Goal: Task Accomplishment & Management: Use online tool/utility

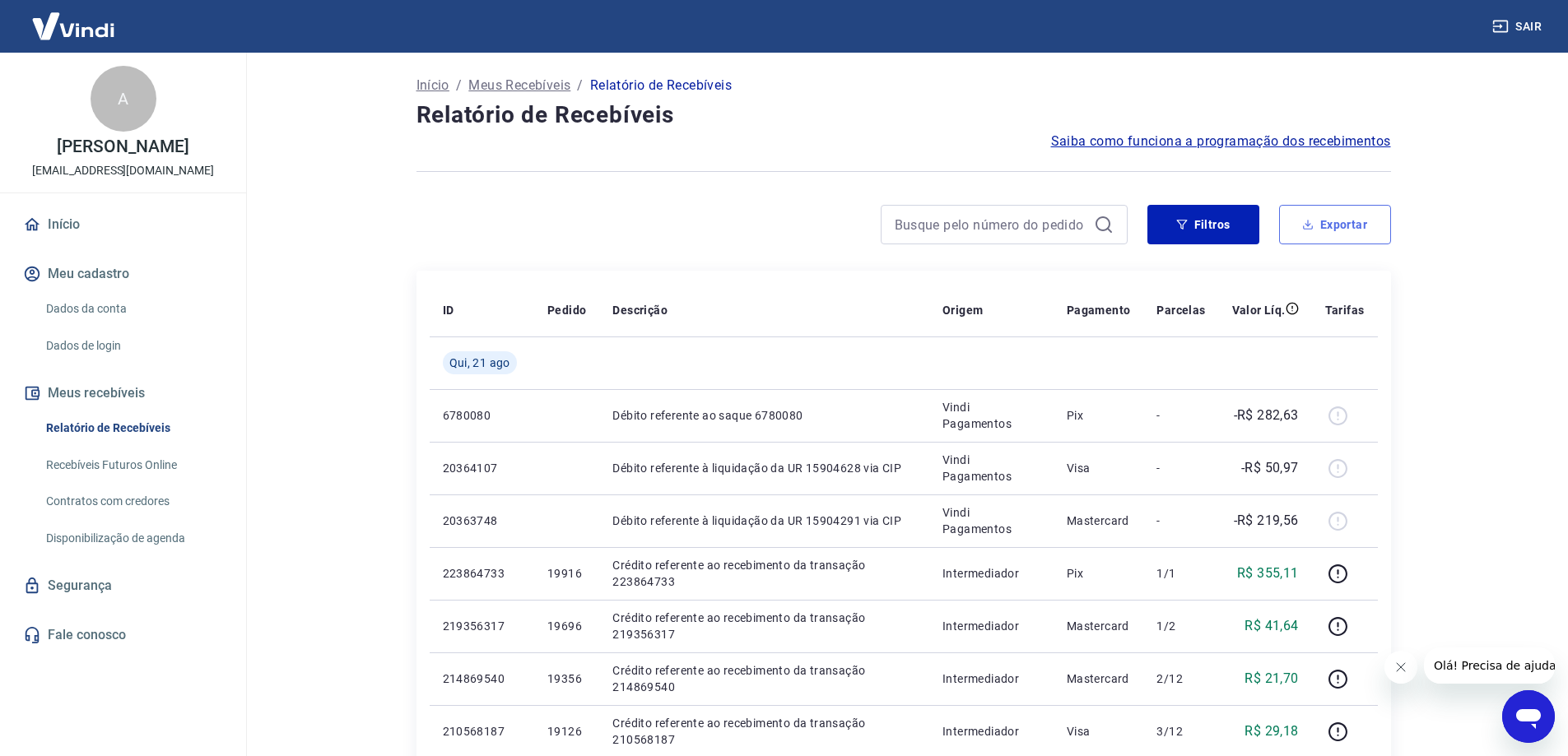
click at [1339, 239] on button "Exportar" at bounding box center [1334, 224] width 112 height 40
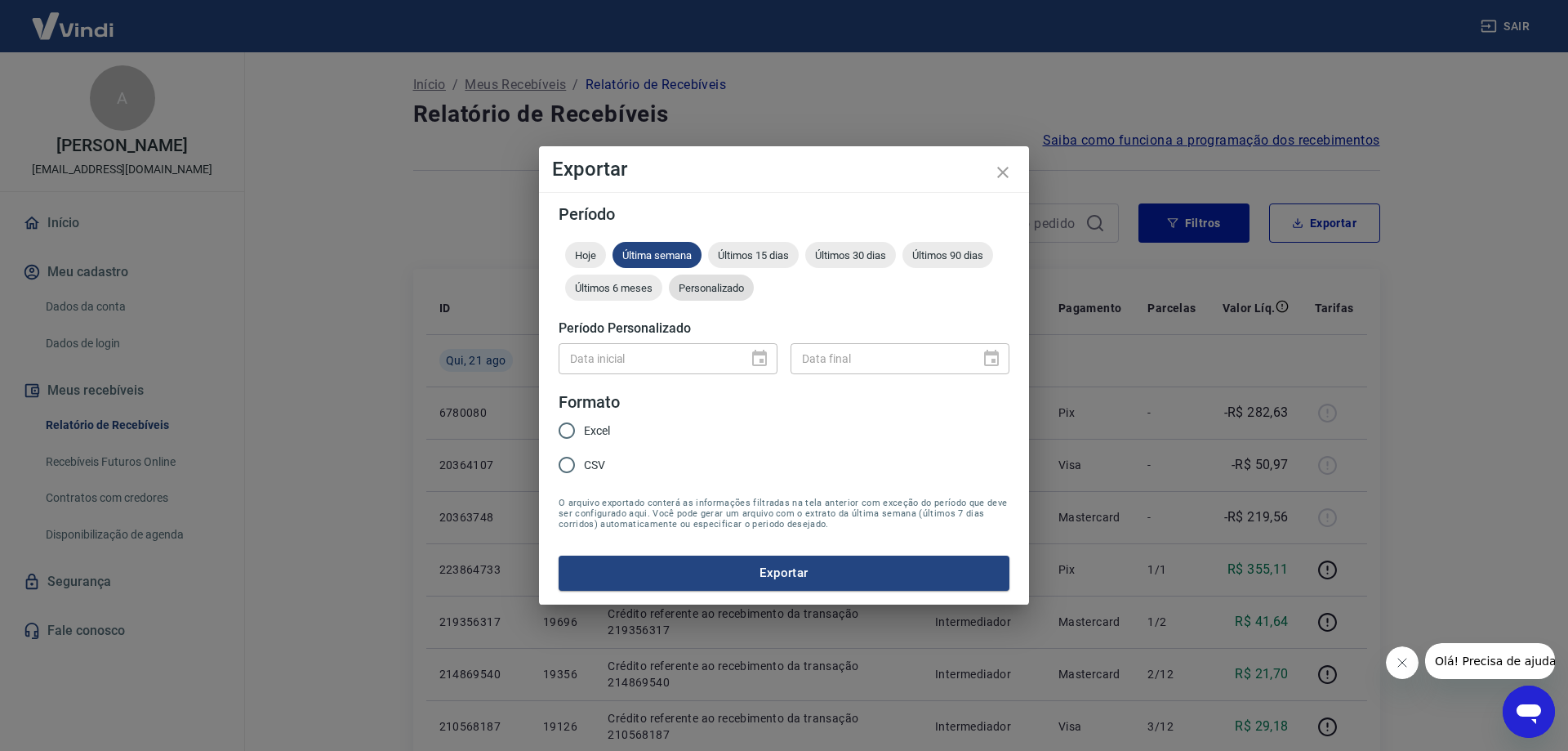
click at [726, 276] on div "Personalizado" at bounding box center [711, 287] width 85 height 26
click at [729, 281] on div "Personalizado" at bounding box center [711, 287] width 85 height 26
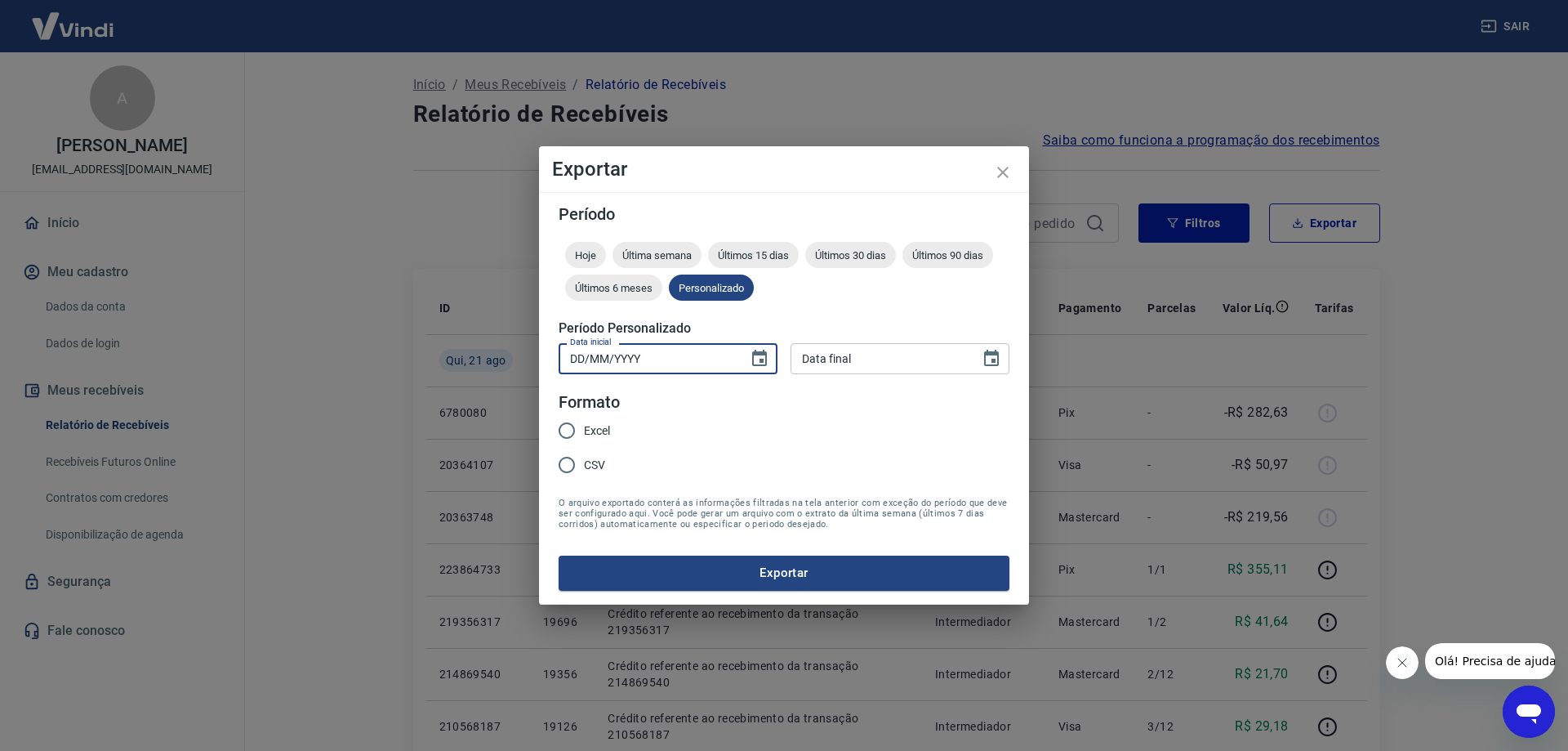
click at [632, 364] on input "DD/MM/YYYY" at bounding box center [648, 358] width 178 height 30
drag, startPoint x: 632, startPoint y: 364, endPoint x: 320, endPoint y: 328, distance: 314.1
click at [401, 344] on div "Exportar Período Hoje Última semana Últimos 15 dias Últimos 30 dias Últimos 90 …" at bounding box center [784, 376] width 1568 height 751
type input "[DATE]"
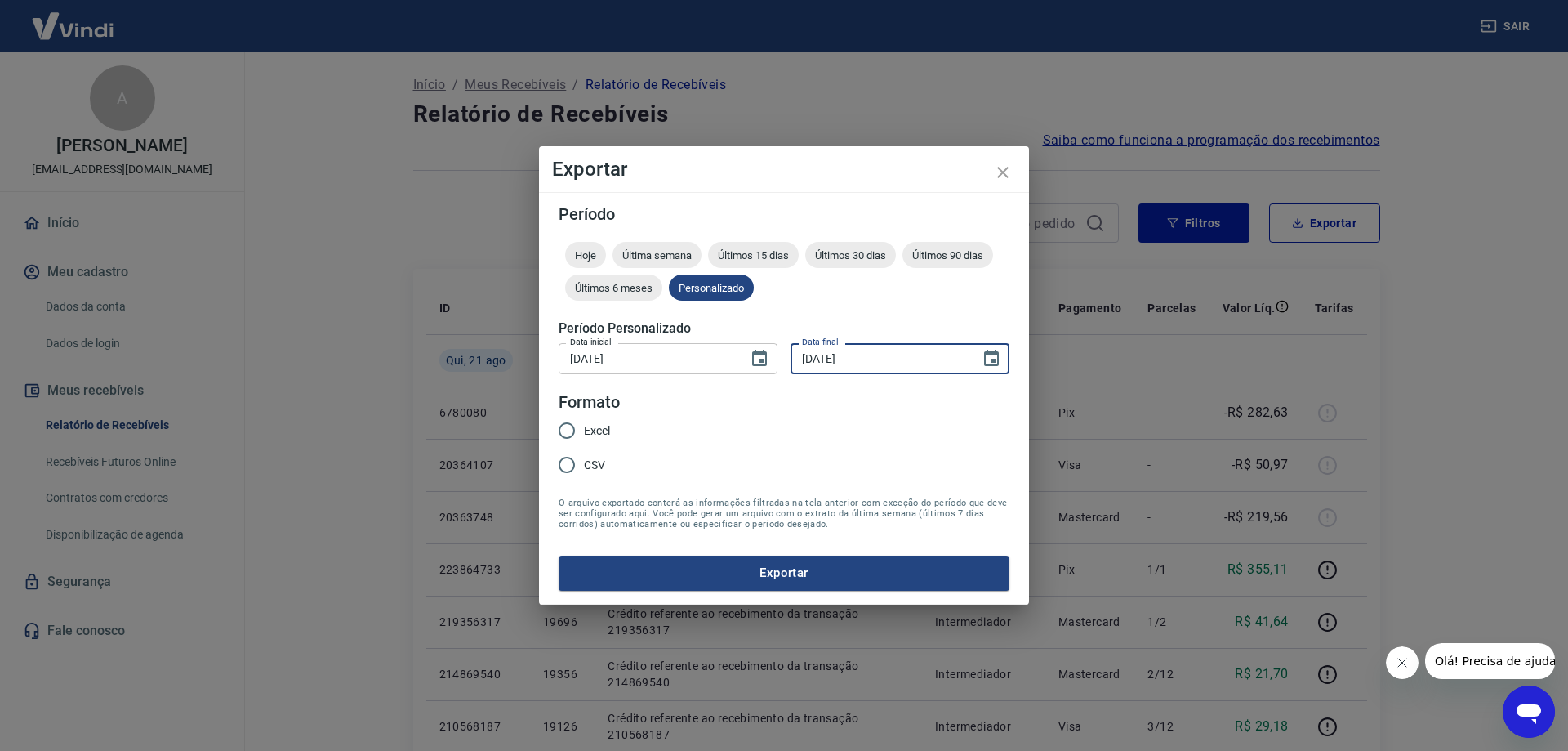
type input "[DATE]"
click at [587, 428] on span "Excel" at bounding box center [596, 431] width 26 height 17
click at [584, 428] on input "Excel" at bounding box center [567, 430] width 34 height 34
radio input "true"
click at [797, 571] on button "Exportar" at bounding box center [784, 572] width 451 height 34
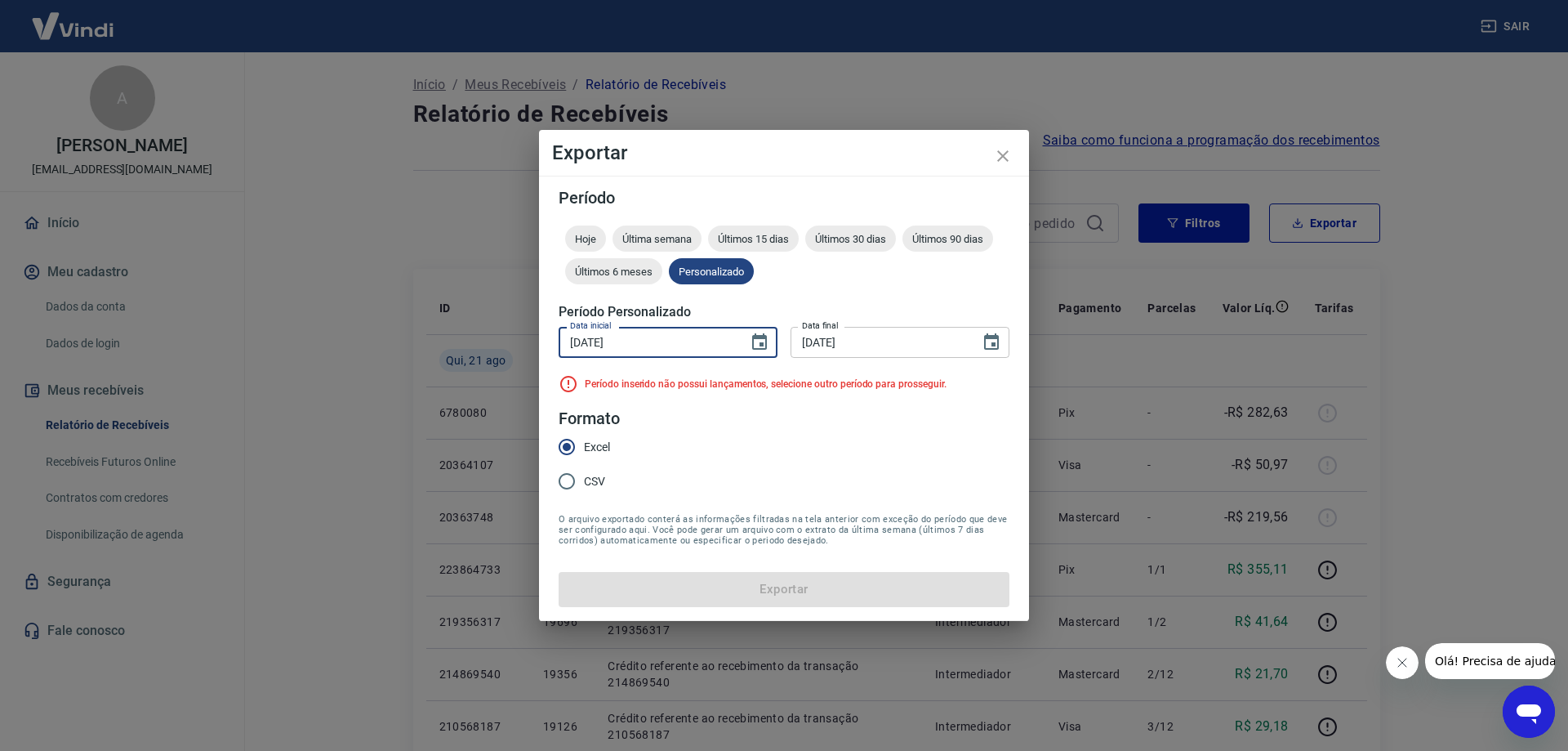
drag, startPoint x: 705, startPoint y: 352, endPoint x: 405, endPoint y: 354, distance: 300.0
click at [406, 354] on div "Exportar Período Hoje Última semana Últimos 15 dias Últimos 30 dias Últimos 90 …" at bounding box center [784, 376] width 1568 height 751
click at [643, 336] on input "[DATE]" at bounding box center [648, 342] width 178 height 30
drag, startPoint x: 678, startPoint y: 341, endPoint x: 387, endPoint y: 326, distance: 291.4
click at [445, 326] on div "Exportar Período Hoje Última semana Últimos 15 dias Últimos 30 dias Últimos 90 …" at bounding box center [784, 376] width 1568 height 751
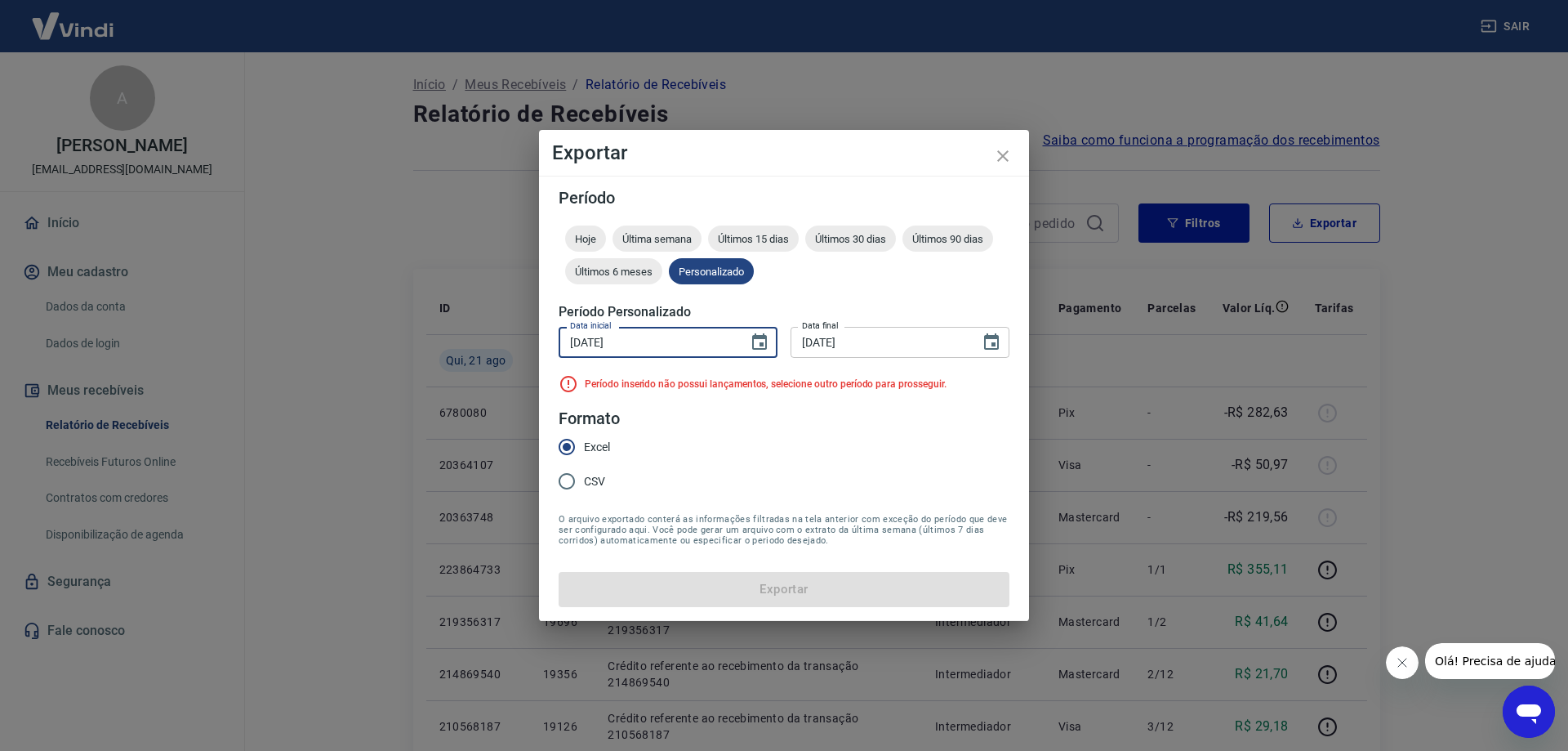
click at [584, 342] on input "[DATE]" at bounding box center [648, 342] width 178 height 30
click at [589, 342] on input "[DATE]" at bounding box center [648, 342] width 178 height 30
click at [590, 343] on input "[DATE]" at bounding box center [648, 342] width 178 height 30
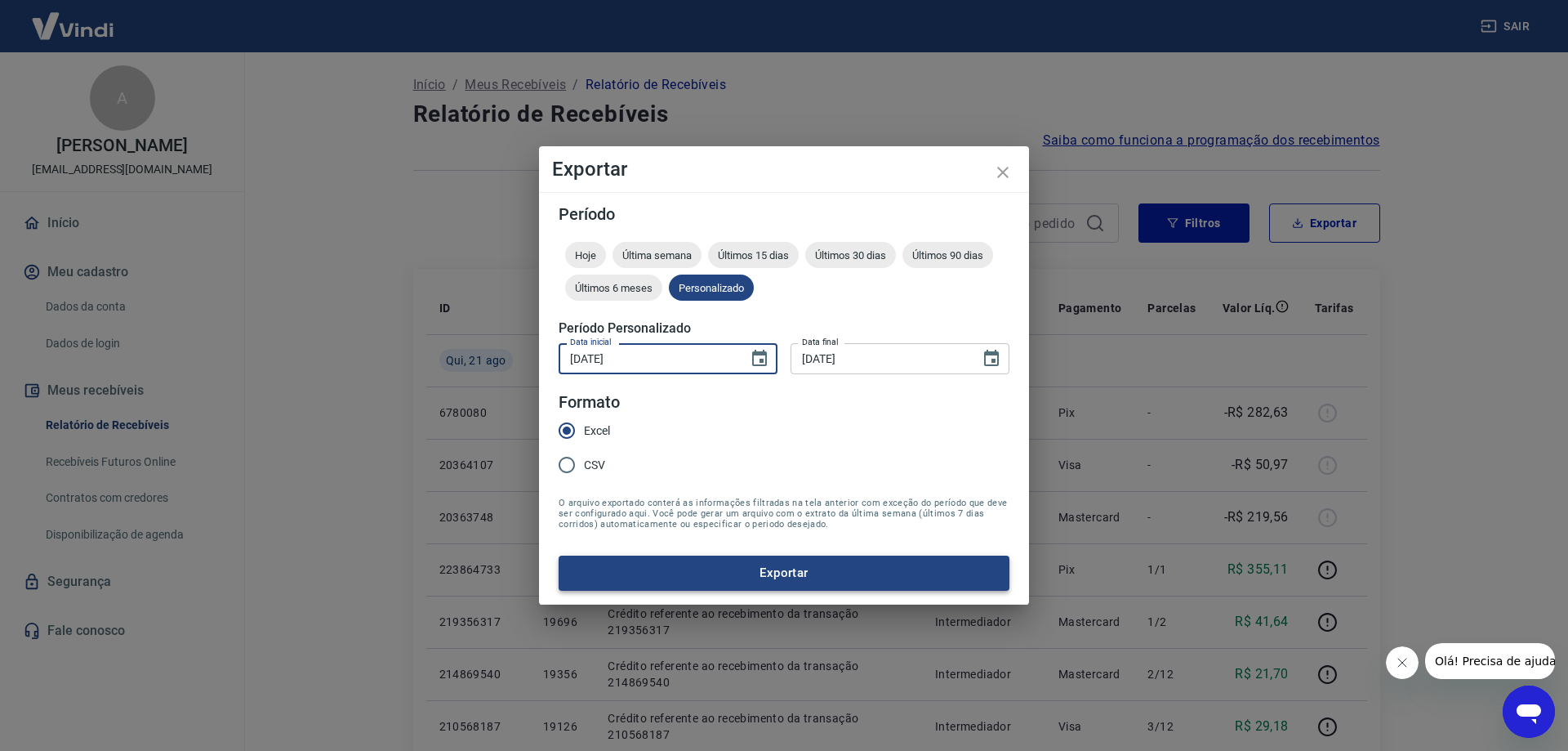
type input "[DATE]"
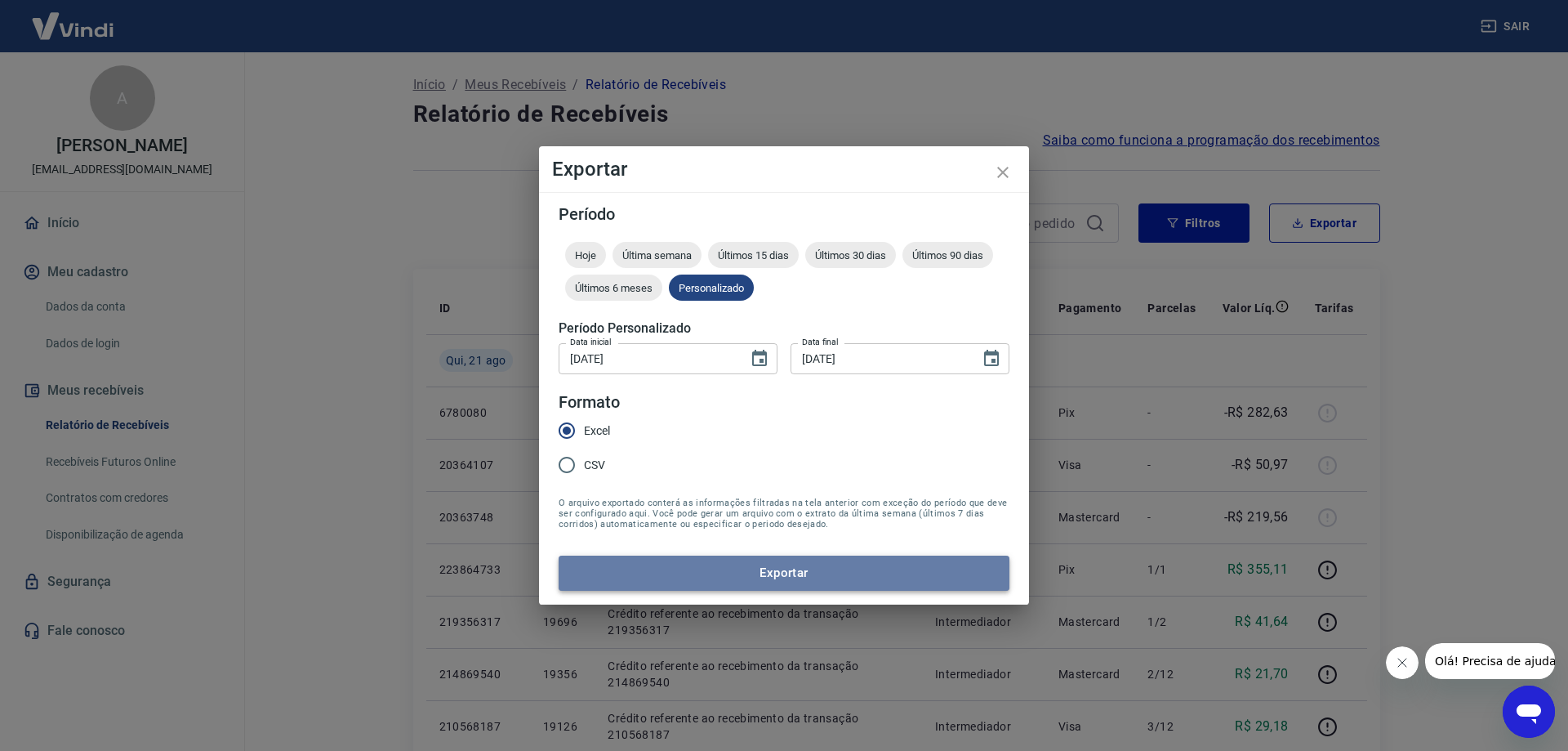
click at [800, 575] on button "Exportar" at bounding box center [784, 572] width 451 height 34
